Goal: Transaction & Acquisition: Purchase product/service

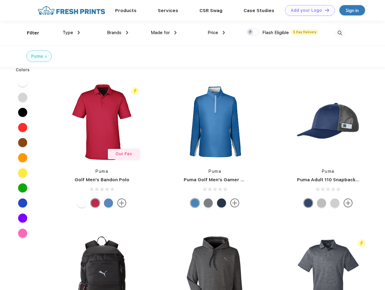
click at [308, 10] on link "Add your Logo Design Tool" at bounding box center [310, 10] width 50 height 11
click at [0, 0] on div "Design Tool" at bounding box center [0, 0] width 0 height 0
click at [324, 10] on link "Add your Logo Design Tool" at bounding box center [310, 10] width 50 height 11
click at [29, 33] on div "Filter" at bounding box center [33, 33] width 12 height 7
click at [71, 33] on span "Type" at bounding box center [68, 32] width 11 height 5
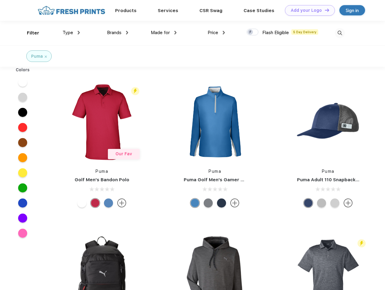
click at [118, 33] on span "Brands" at bounding box center [114, 32] width 15 height 5
click at [164, 33] on span "Made for" at bounding box center [160, 32] width 19 height 5
click at [217, 33] on span "Price" at bounding box center [213, 32] width 11 height 5
click at [253, 32] on div at bounding box center [253, 32] width 12 height 7
click at [251, 32] on input "checkbox" at bounding box center [249, 30] width 4 height 4
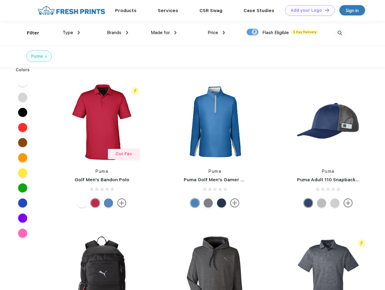
click at [340, 33] on img at bounding box center [340, 33] width 10 height 10
